Goal: Communication & Community: Participate in discussion

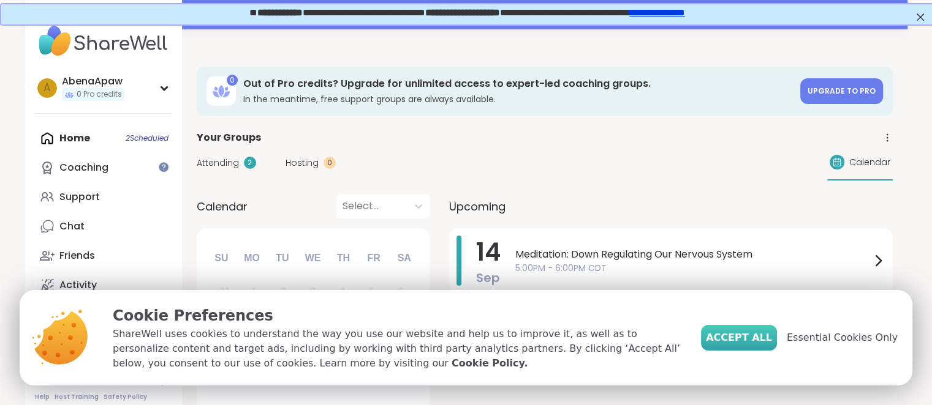
click at [753, 333] on span "Accept All" at bounding box center [739, 338] width 66 height 15
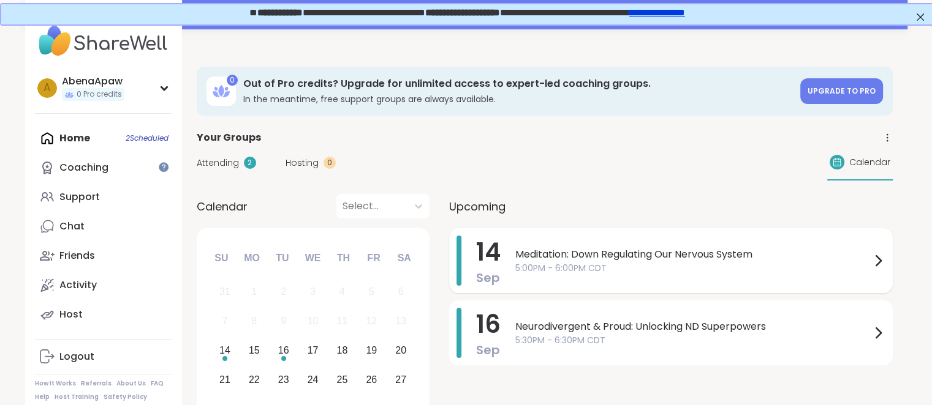
click at [696, 265] on span "5:00PM - 6:00PM CDT" at bounding box center [692, 268] width 355 height 13
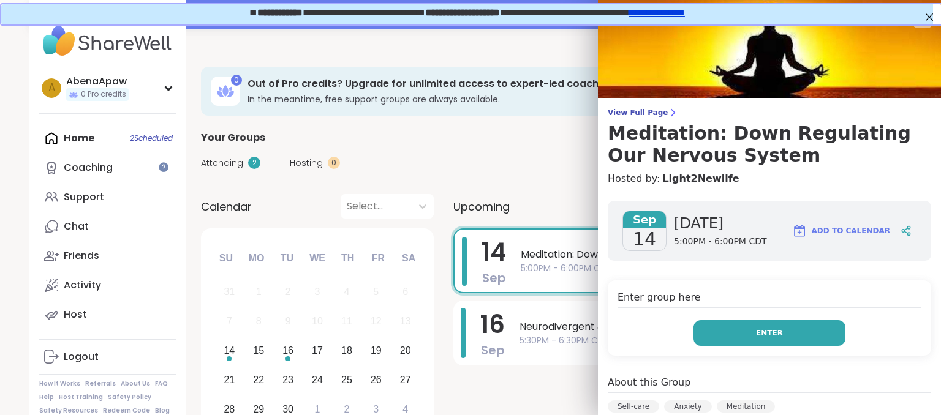
click at [745, 326] on button "Enter" at bounding box center [769, 333] width 152 height 26
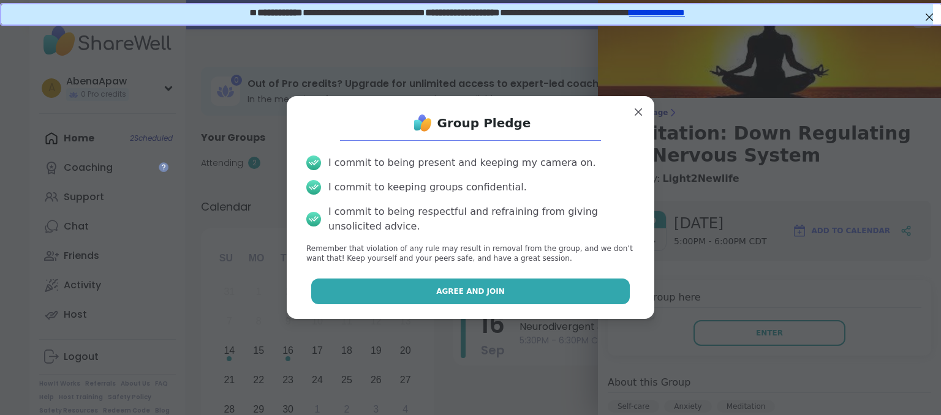
click at [573, 281] on button "Agree and Join" at bounding box center [470, 292] width 319 height 26
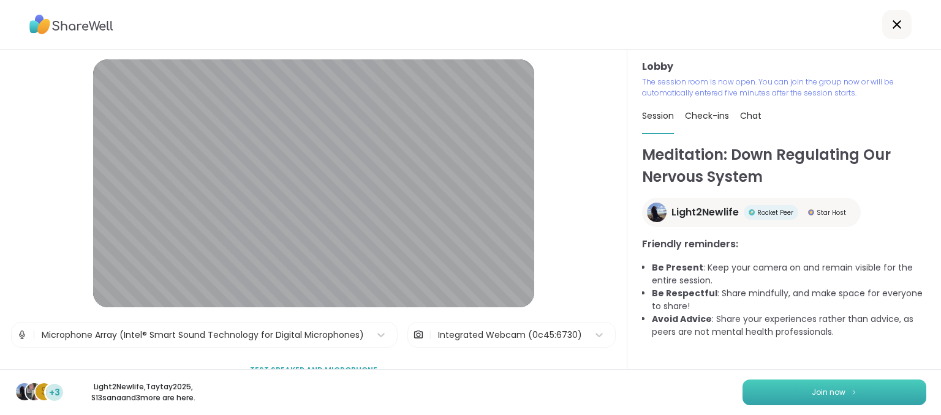
click at [774, 397] on button "Join now" at bounding box center [834, 393] width 184 height 26
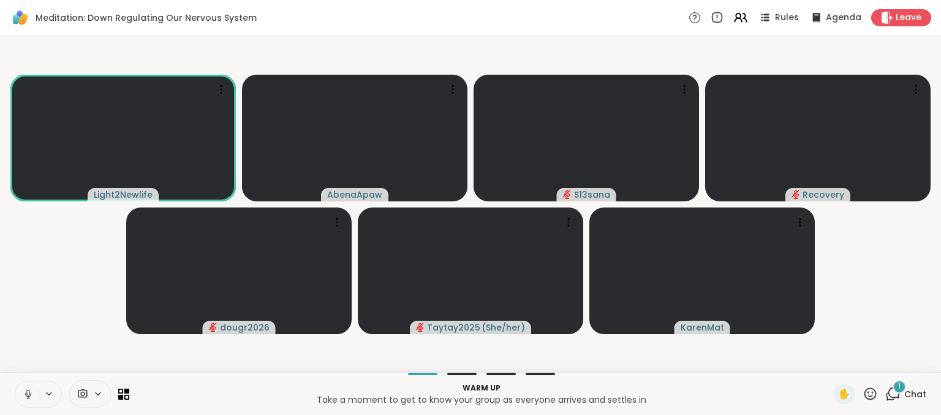
click at [892, 388] on div "1" at bounding box center [898, 386] width 13 height 13
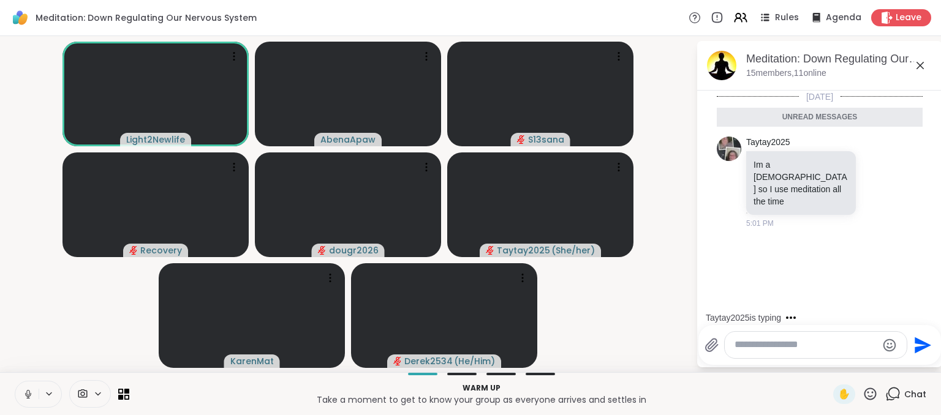
click at [921, 65] on icon at bounding box center [920, 65] width 15 height 15
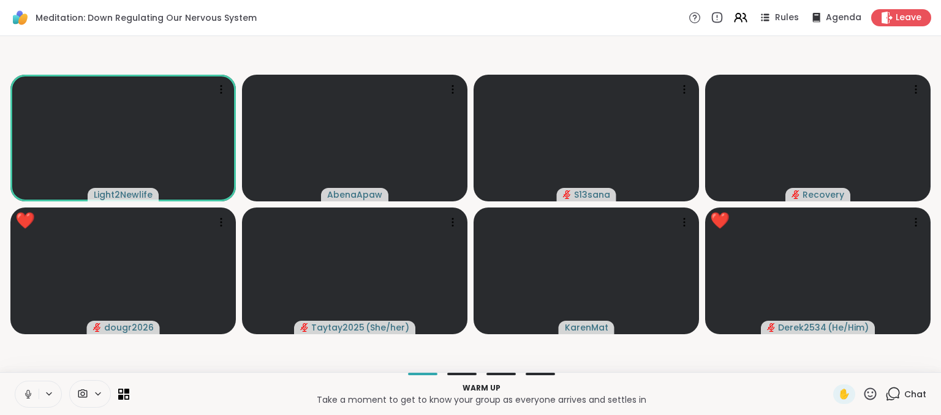
click at [862, 394] on icon at bounding box center [869, 393] width 15 height 15
click at [828, 368] on span "❤️" at bounding box center [834, 362] width 12 height 15
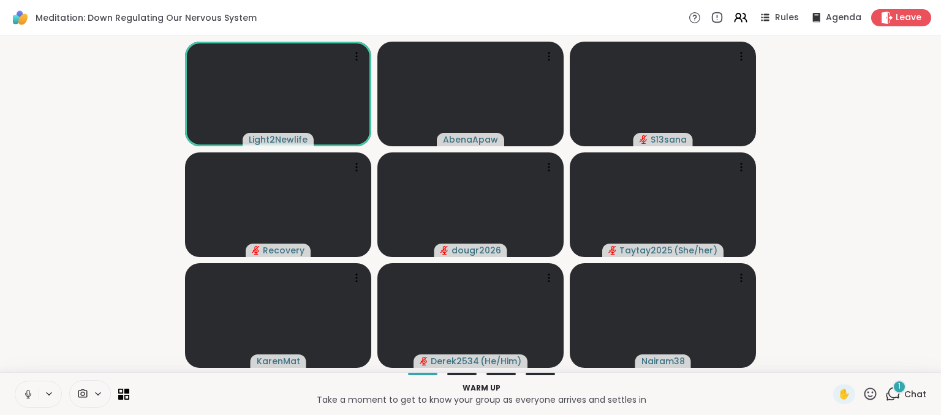
click at [885, 391] on icon at bounding box center [892, 393] width 15 height 15
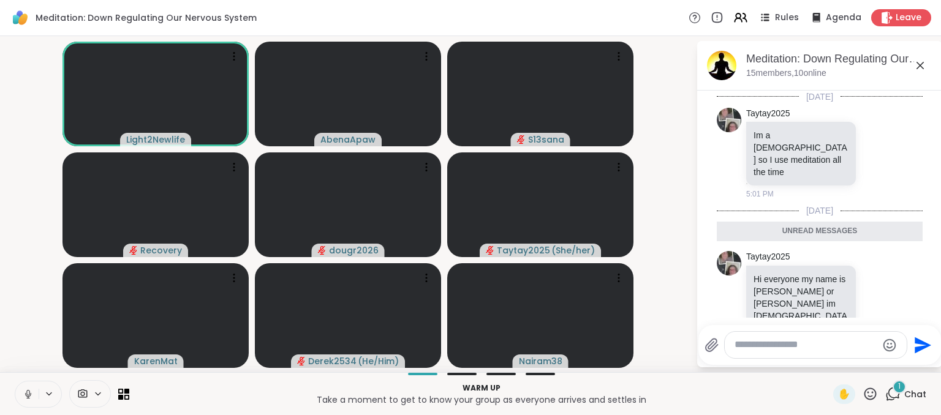
scroll to position [152, 0]
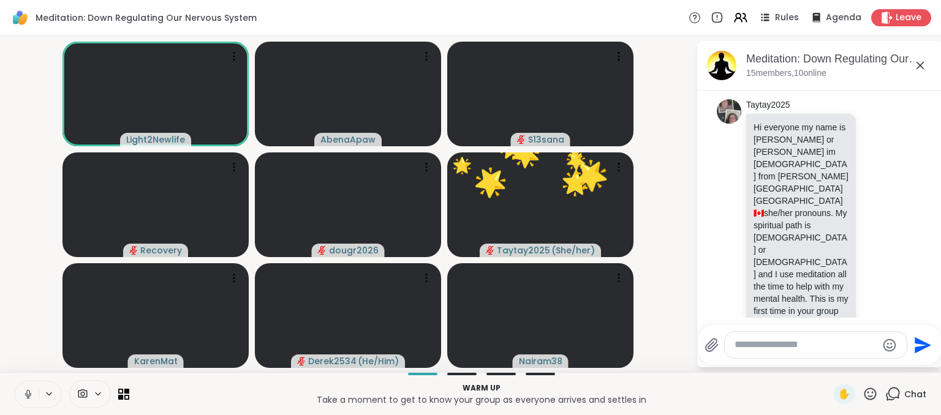
click at [920, 62] on icon at bounding box center [920, 65] width 15 height 15
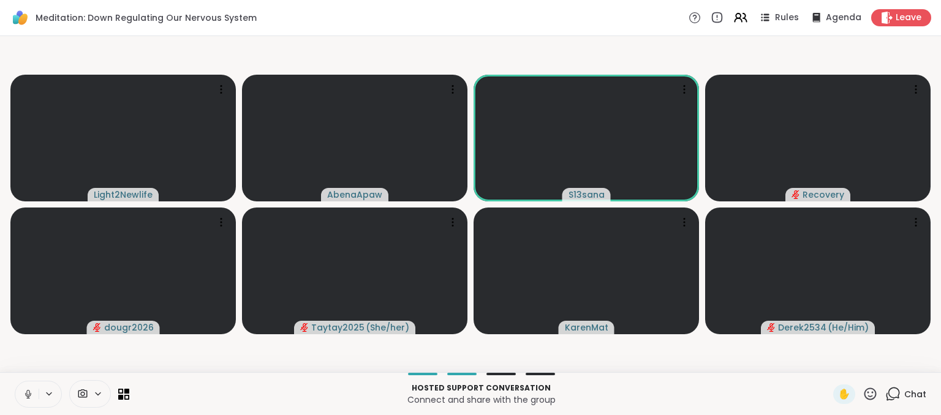
drag, startPoint x: 887, startPoint y: 393, endPoint x: 894, endPoint y: 400, distance: 10.4
click at [894, 400] on div "Chat" at bounding box center [905, 395] width 41 height 20
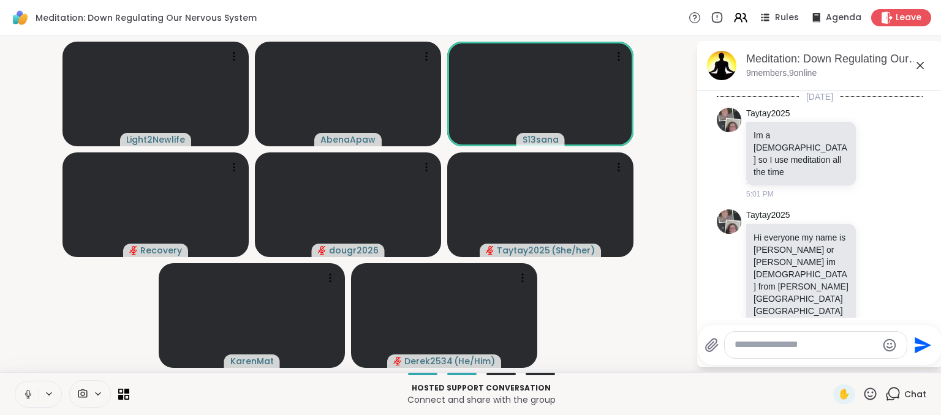
scroll to position [110, 0]
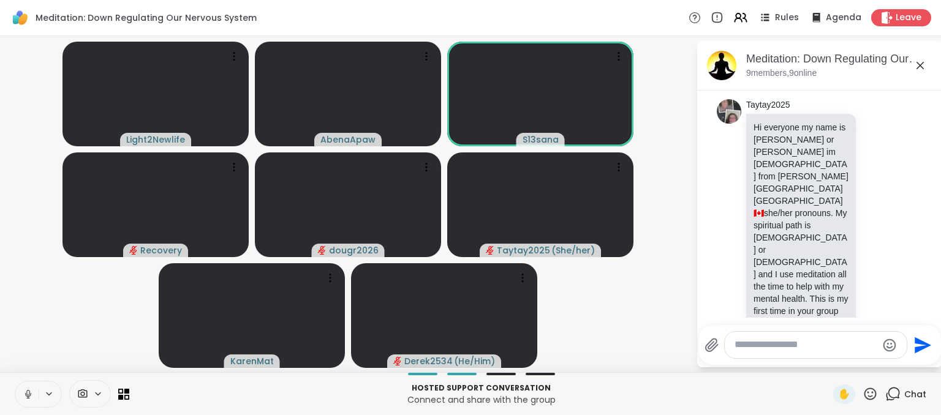
click at [811, 348] on textarea "Type your message" at bounding box center [805, 345] width 143 height 13
type textarea "**********"
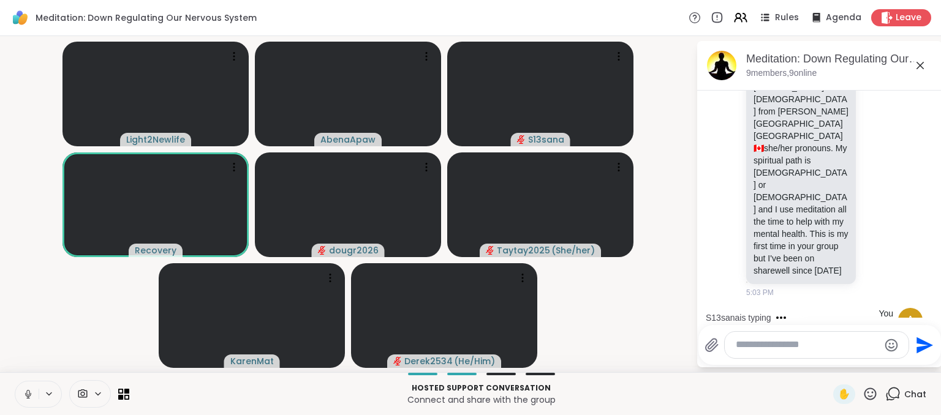
click at [51, 396] on icon at bounding box center [49, 394] width 10 height 10
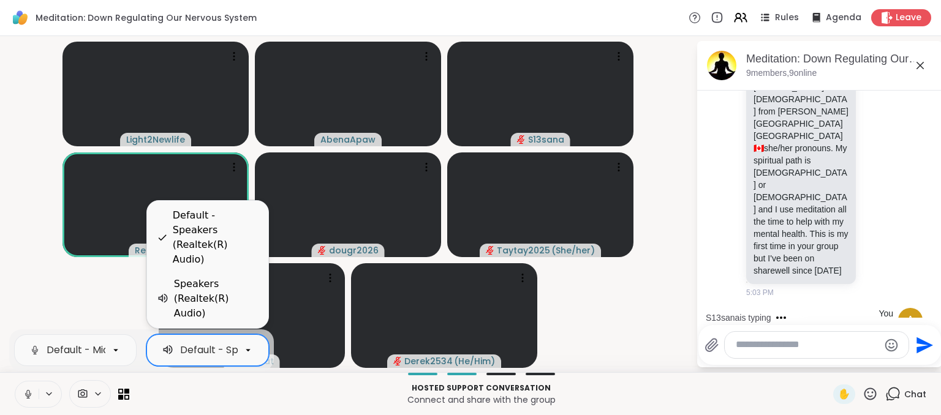
scroll to position [0, 107]
click at [247, 350] on icon at bounding box center [248, 350] width 5 height 2
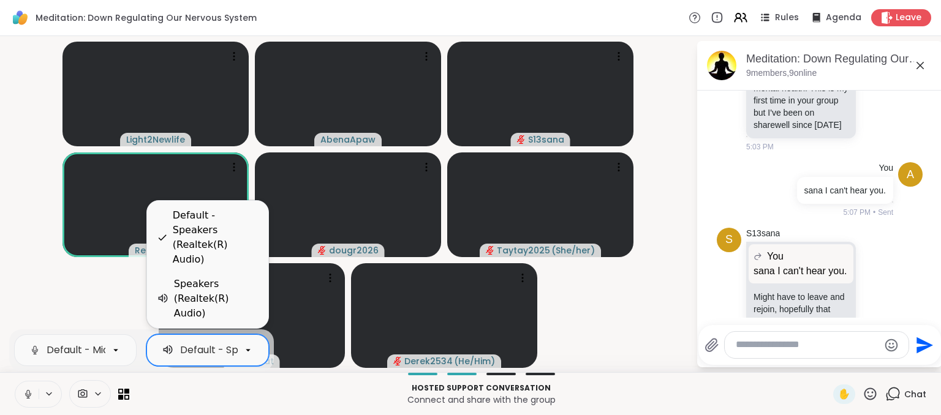
click at [124, 304] on video-player-container "Light2Newlife AbenaApaw S13sana Recovery dougr2026 Taytay2025 ( She/her ) Karen…" at bounding box center [347, 204] width 681 height 326
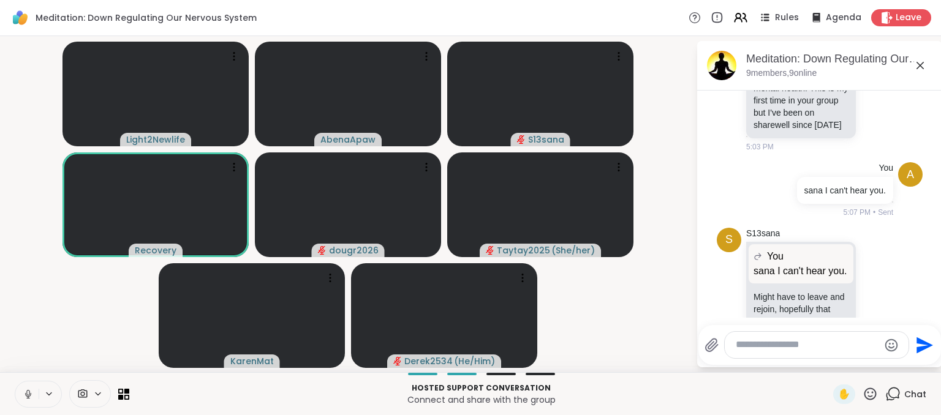
click at [747, 345] on textarea "Type your message" at bounding box center [807, 345] width 143 height 13
type textarea "**********"
click at [921, 341] on icon "Send" at bounding box center [923, 341] width 20 height 20
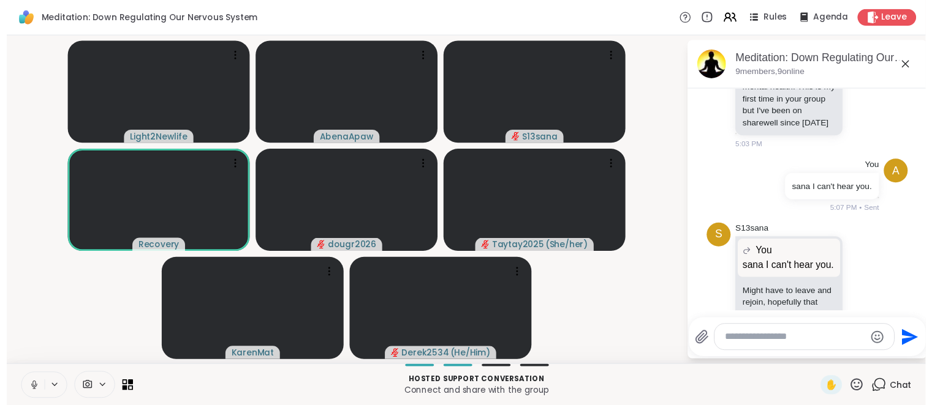
scroll to position [411, 0]
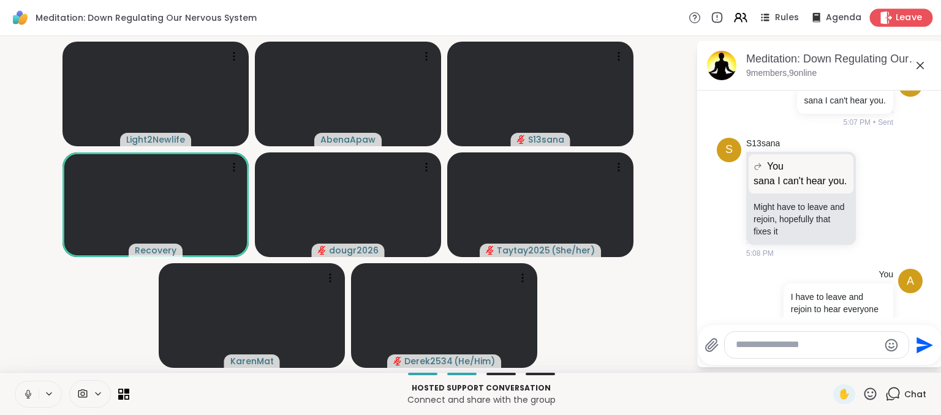
click at [902, 14] on span "Leave" at bounding box center [908, 18] width 27 height 13
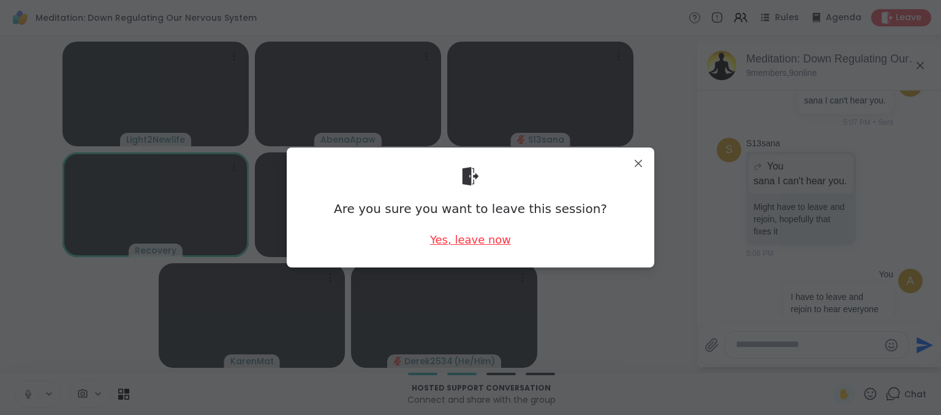
click at [491, 244] on div "Yes, leave now" at bounding box center [470, 239] width 81 height 15
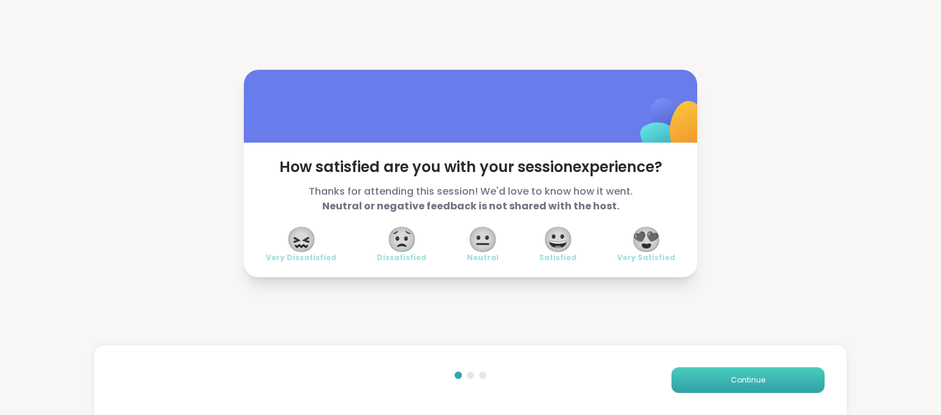
click at [703, 373] on button "Continue" at bounding box center [747, 380] width 153 height 26
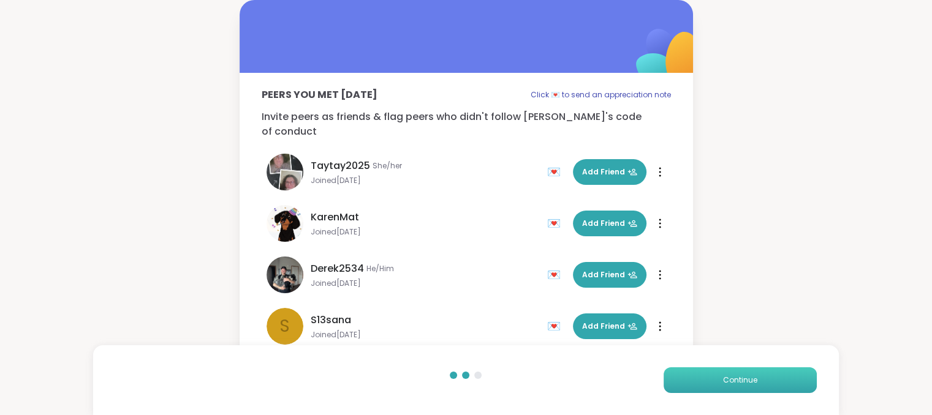
click at [703, 373] on button "Continue" at bounding box center [739, 380] width 153 height 26
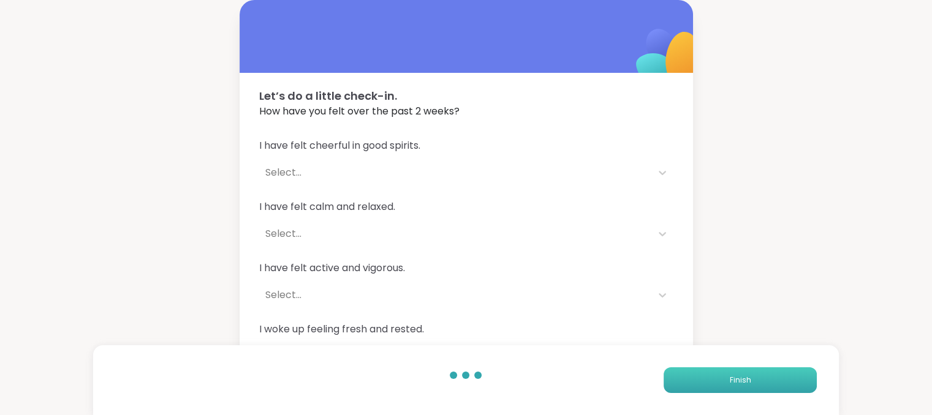
click at [703, 373] on button "Finish" at bounding box center [739, 380] width 153 height 26
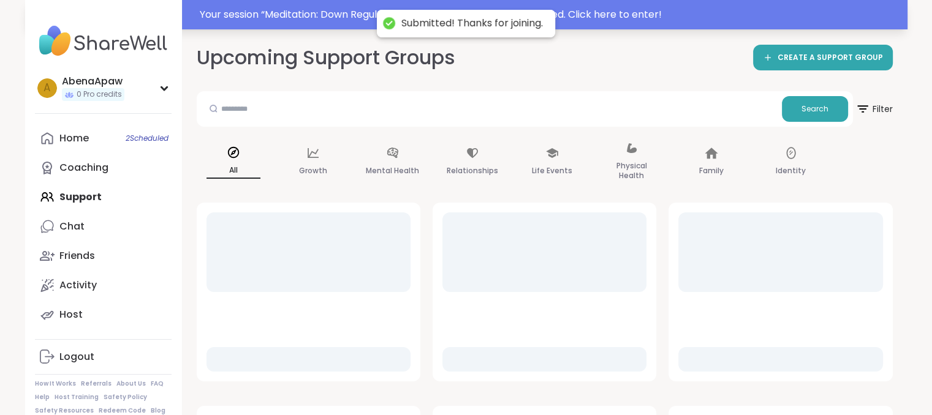
click at [639, 8] on div "Your session “ Meditation: Down Regulating Our Nervous System ” has started. Cl…" at bounding box center [550, 14] width 700 height 15
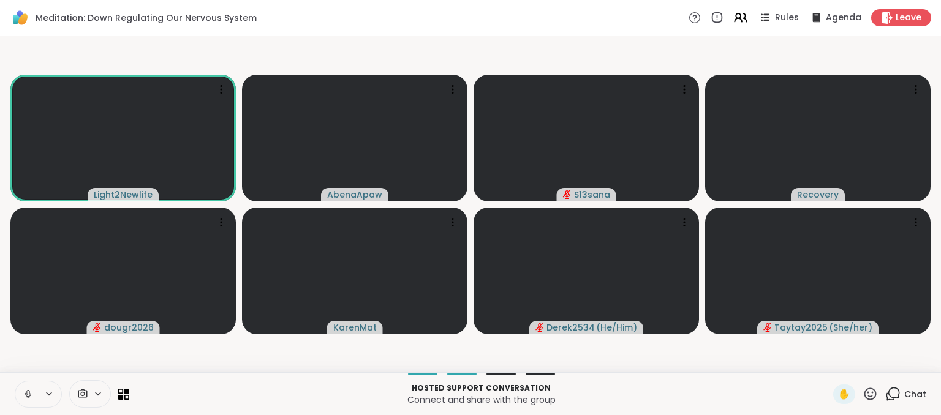
click at [34, 393] on button at bounding box center [26, 395] width 23 height 26
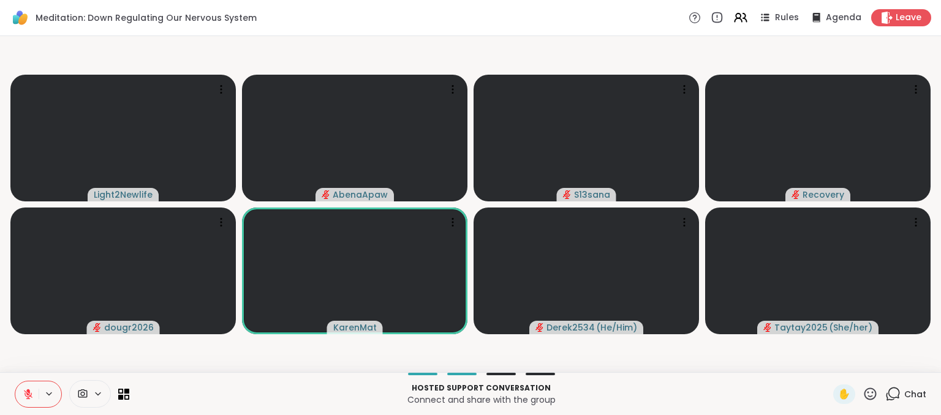
click at [45, 391] on icon at bounding box center [49, 394] width 10 height 10
click at [23, 391] on icon at bounding box center [28, 394] width 11 height 11
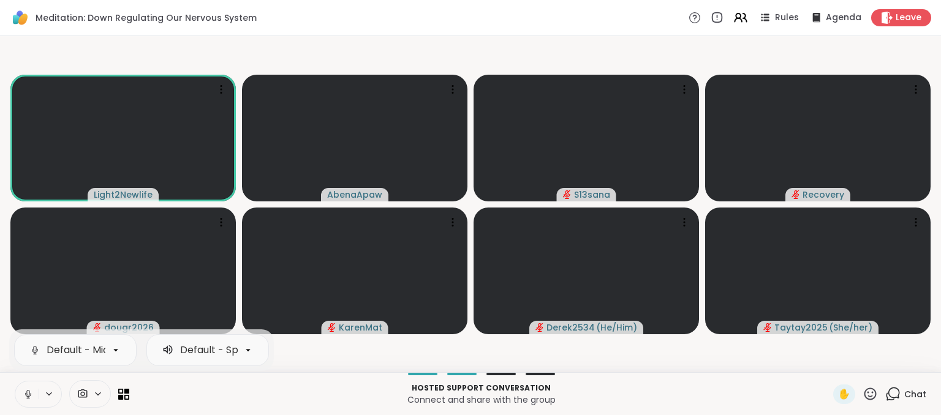
click at [36, 396] on button at bounding box center [26, 395] width 23 height 26
click at [22, 390] on button at bounding box center [26, 395] width 23 height 26
click at [892, 391] on div "1" at bounding box center [898, 386] width 13 height 13
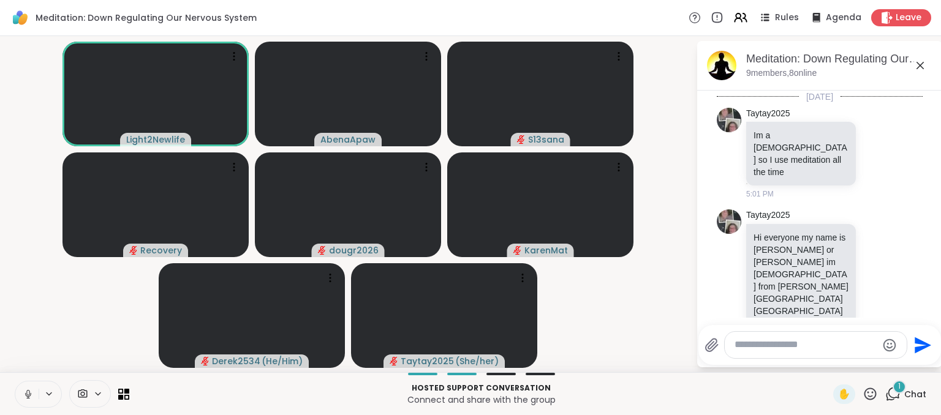
scroll to position [559, 0]
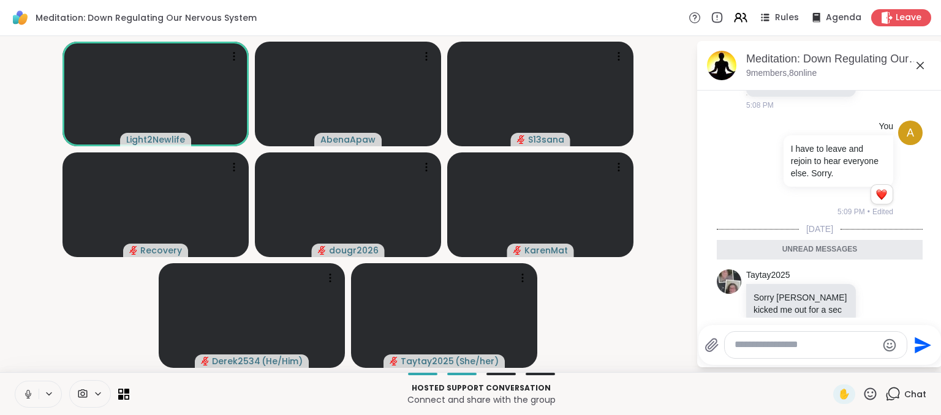
click at [810, 342] on textarea "Type your message" at bounding box center [805, 345] width 143 height 13
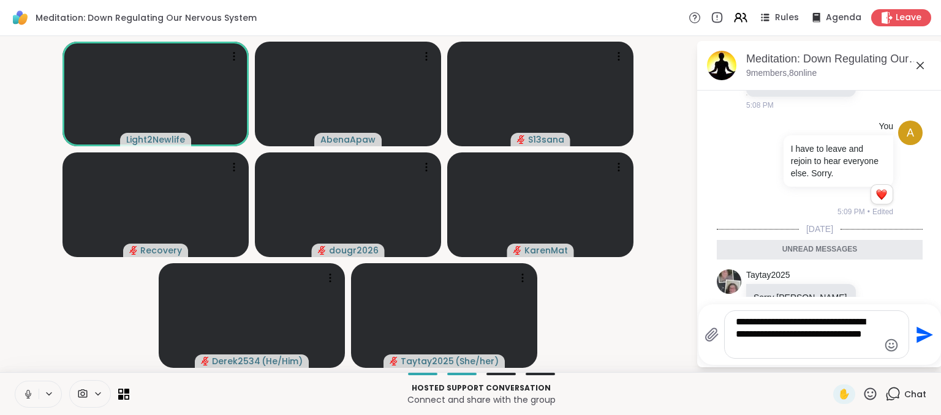
type textarea "**********"
click at [922, 336] on icon "Send" at bounding box center [924, 334] width 17 height 17
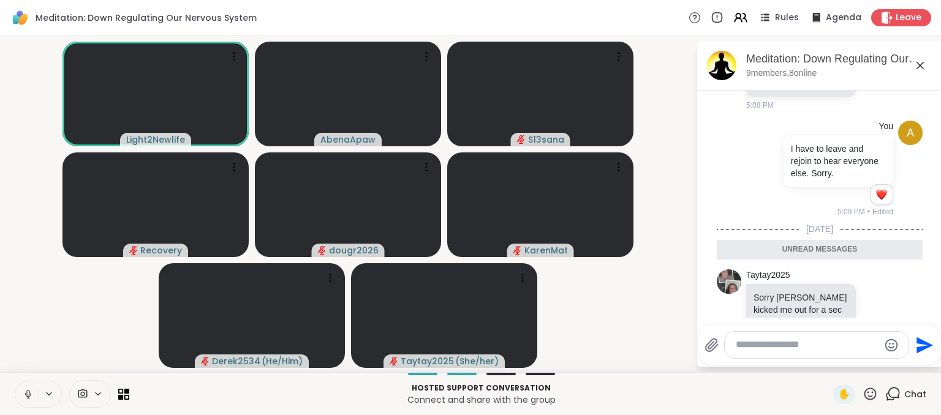
scroll to position [632, 0]
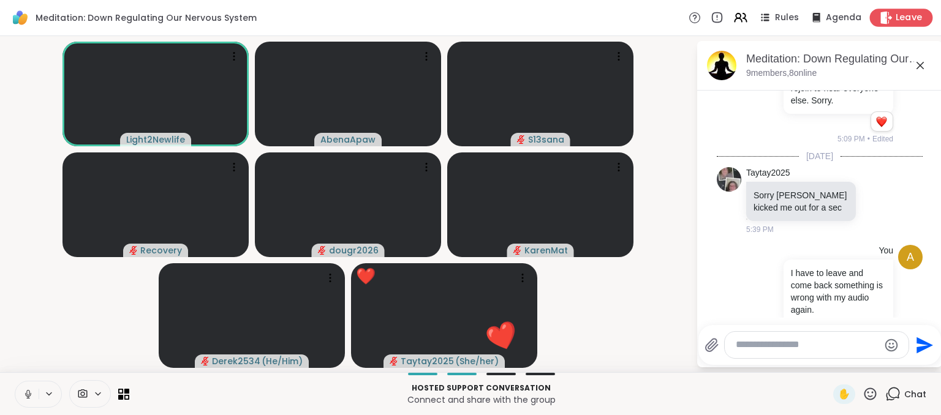
click at [900, 18] on span "Leave" at bounding box center [908, 18] width 27 height 13
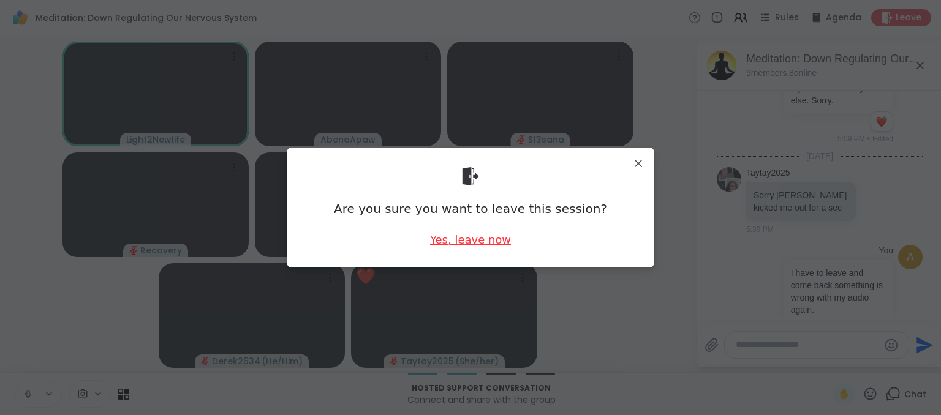
click at [480, 239] on div "Yes, leave now" at bounding box center [470, 239] width 81 height 15
